Goal: Navigation & Orientation: Understand site structure

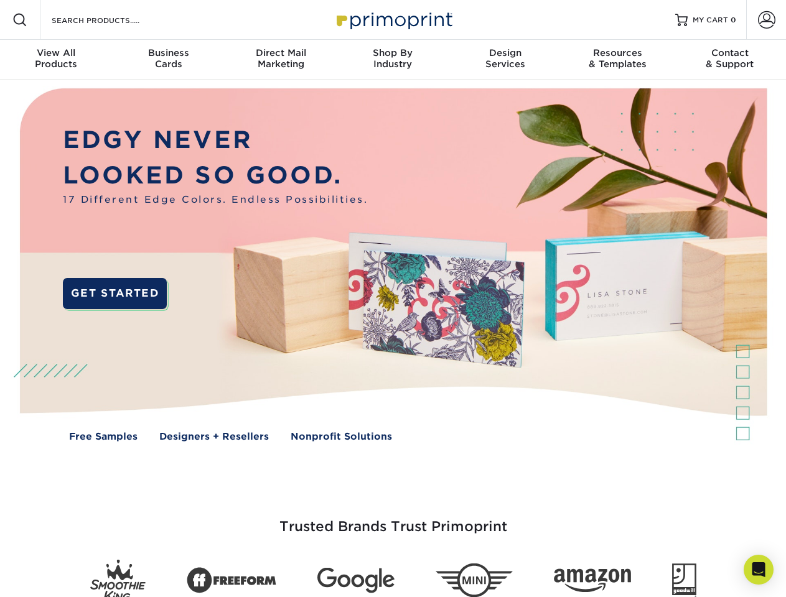
click at [393, 299] on img at bounding box center [393, 274] width 778 height 389
click at [20, 20] on span at bounding box center [19, 19] width 15 height 15
click at [766, 20] on span at bounding box center [766, 19] width 17 height 17
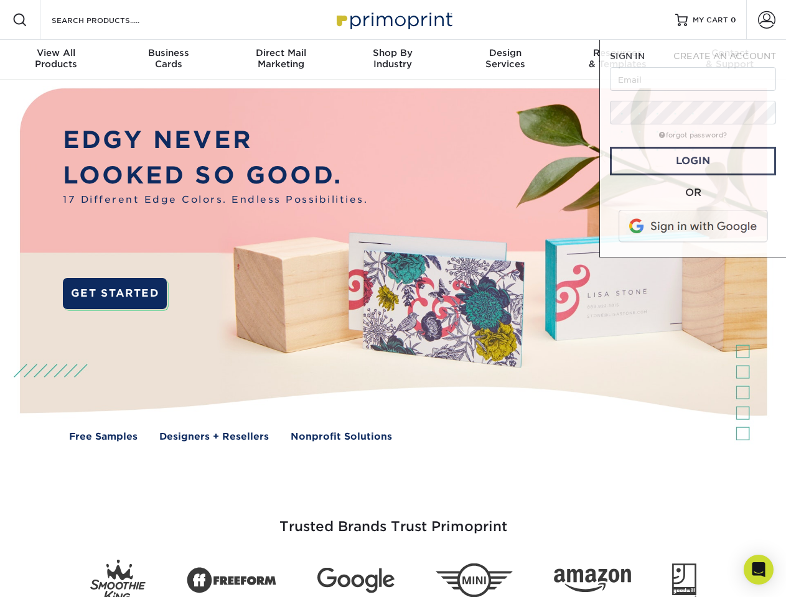
click at [56, 60] on div "View All Products" at bounding box center [56, 58] width 112 height 22
click at [168, 60] on div "Business Cards" at bounding box center [168, 58] width 112 height 22
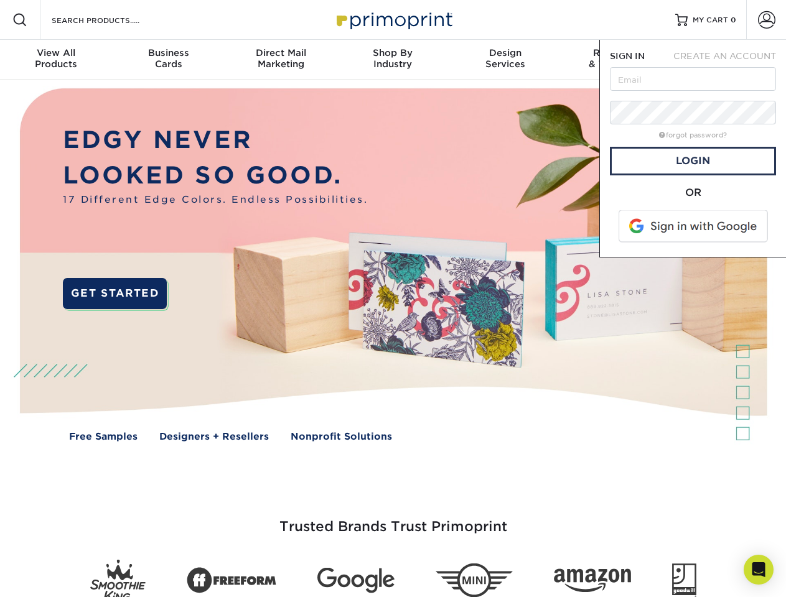
click at [281, 60] on div "Direct Mail Marketing" at bounding box center [281, 58] width 112 height 22
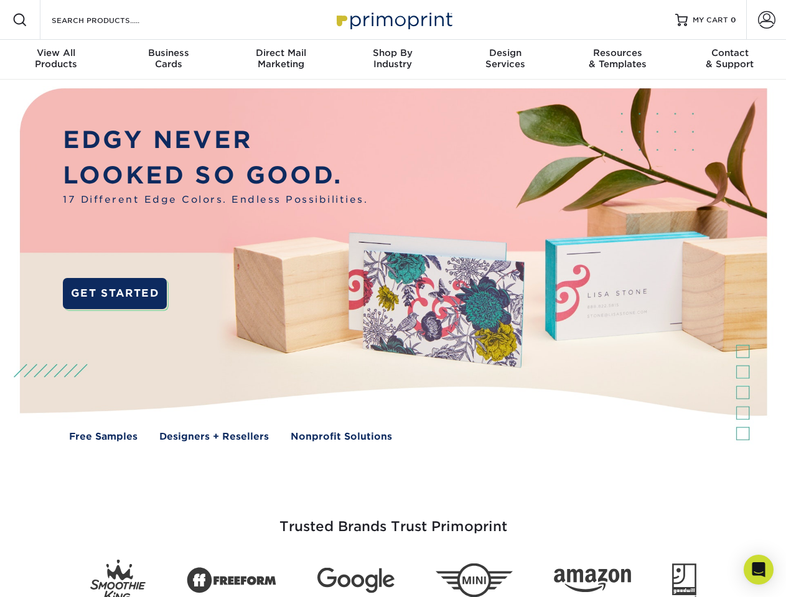
click at [393, 60] on div "Shop By Industry" at bounding box center [393, 58] width 112 height 22
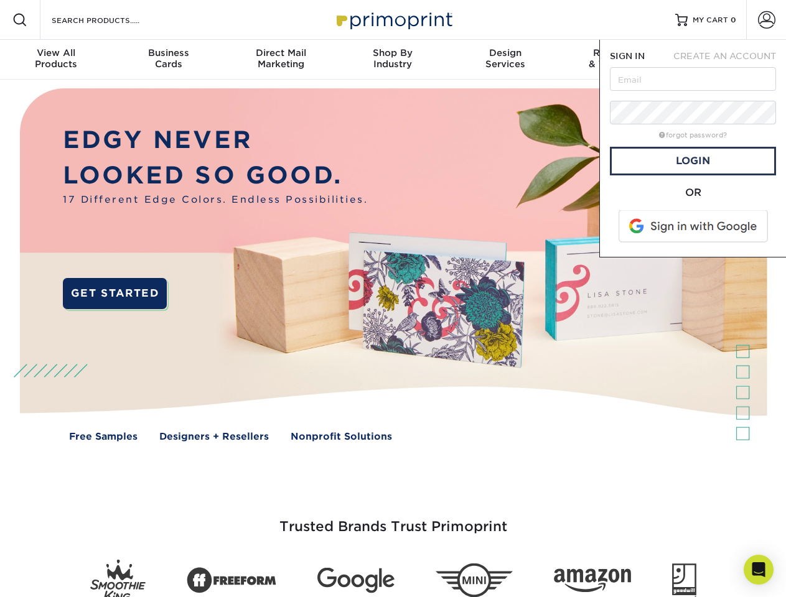
click at [505, 60] on div "Design Services" at bounding box center [505, 58] width 112 height 22
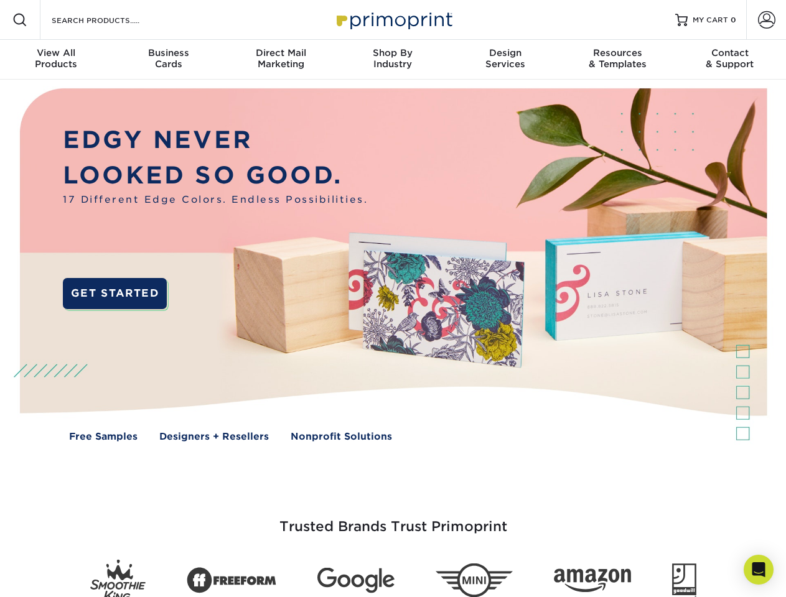
click at [617, 60] on span "SIGN IN" at bounding box center [627, 56] width 35 height 10
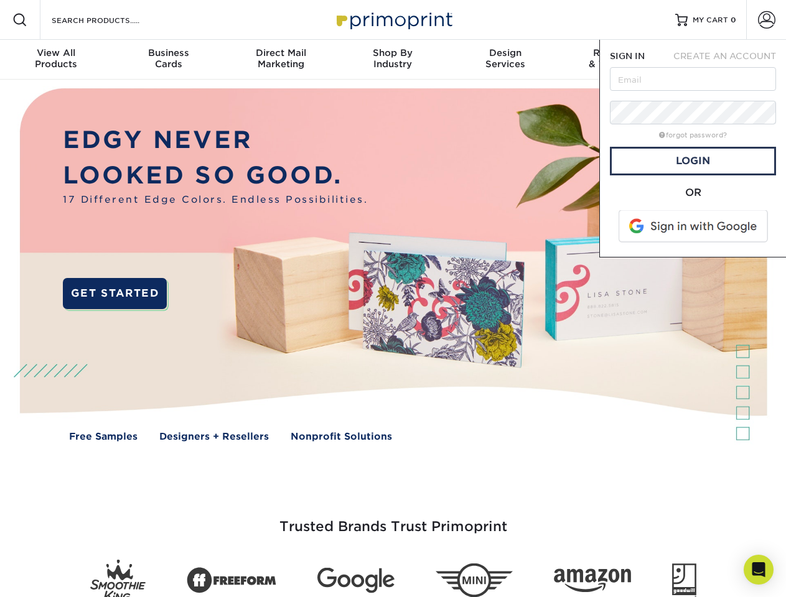
click at [730, 60] on div "Contact & Support" at bounding box center [730, 58] width 112 height 22
